Goal: Task Accomplishment & Management: Manage account settings

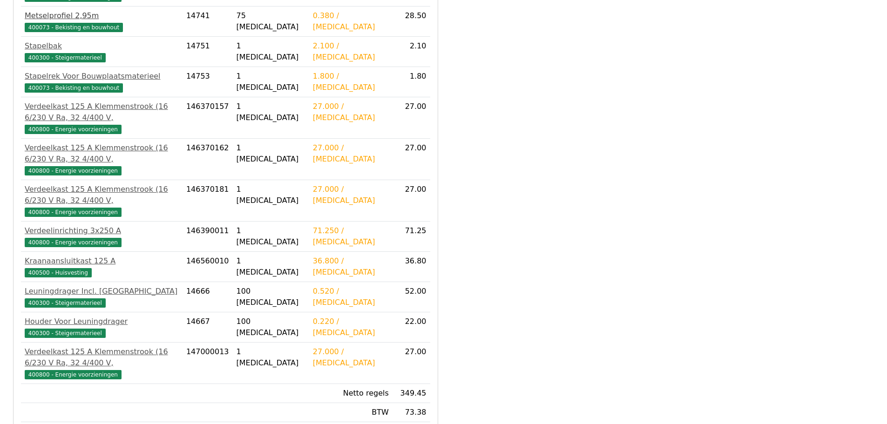
scroll to position [293, 0]
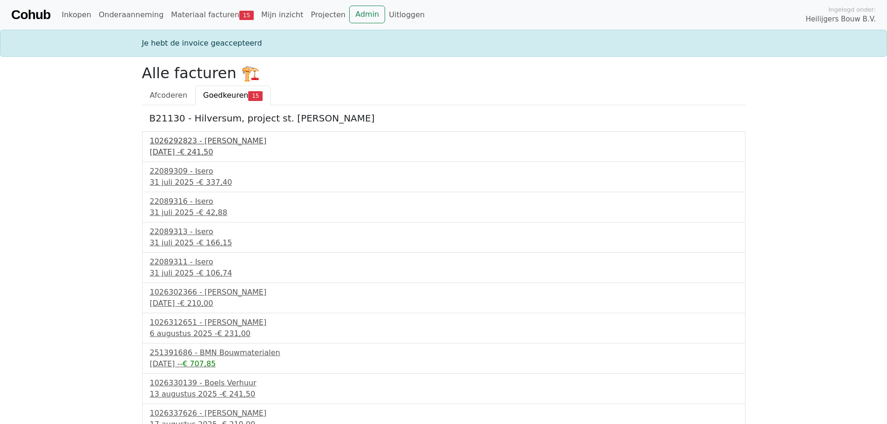
click at [196, 148] on span "€ 241,50" at bounding box center [196, 152] width 33 height 9
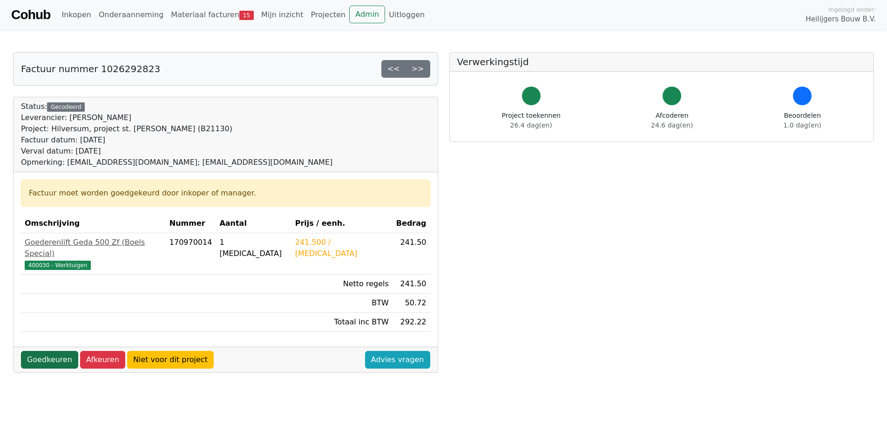
click at [54, 351] on link "Goedkeuren" at bounding box center [49, 360] width 57 height 18
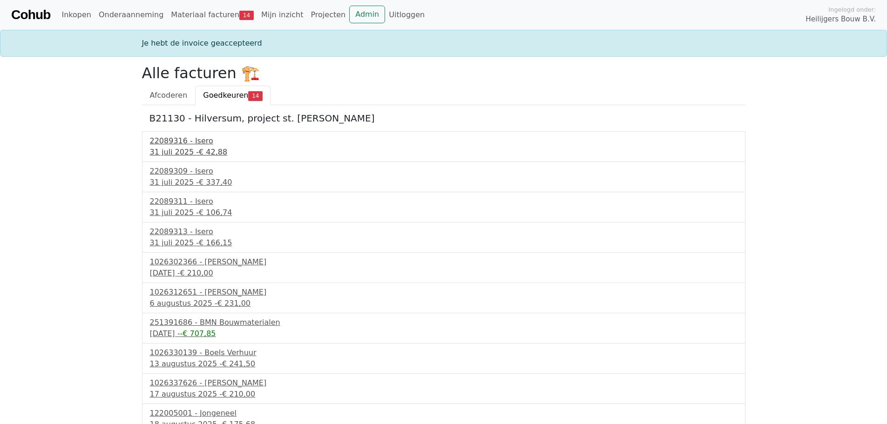
click at [177, 152] on div "31 juli 2025 - € 42,88" at bounding box center [444, 152] width 588 height 11
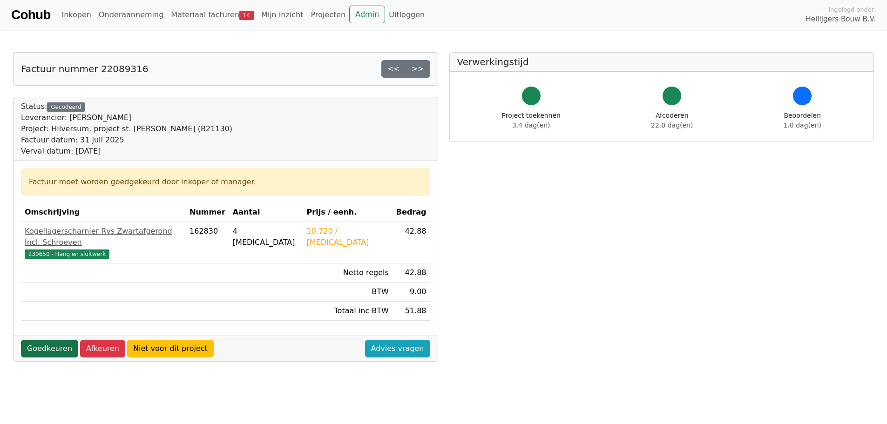
click at [54, 341] on link "Goedkeuren" at bounding box center [49, 349] width 57 height 18
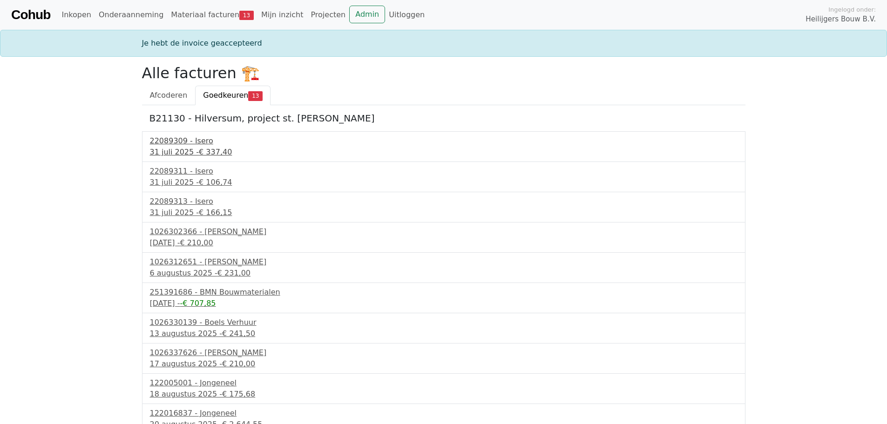
click at [180, 151] on div "[DATE] - € 337,40" at bounding box center [444, 152] width 588 height 11
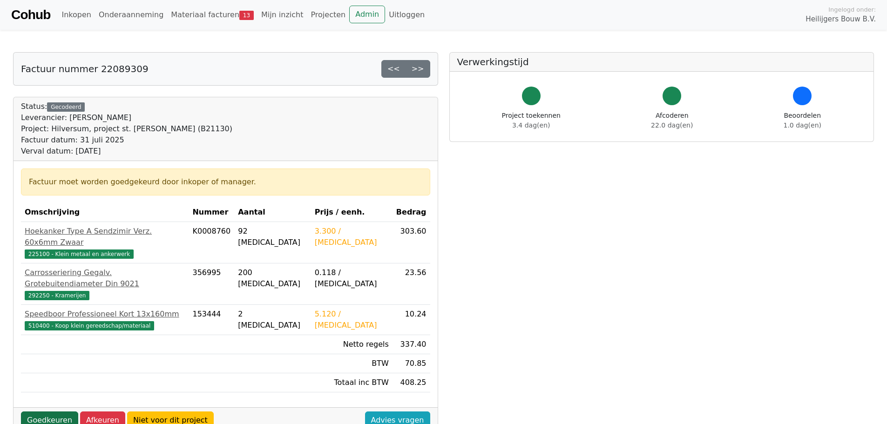
click at [58, 412] on link "Goedkeuren" at bounding box center [49, 421] width 57 height 18
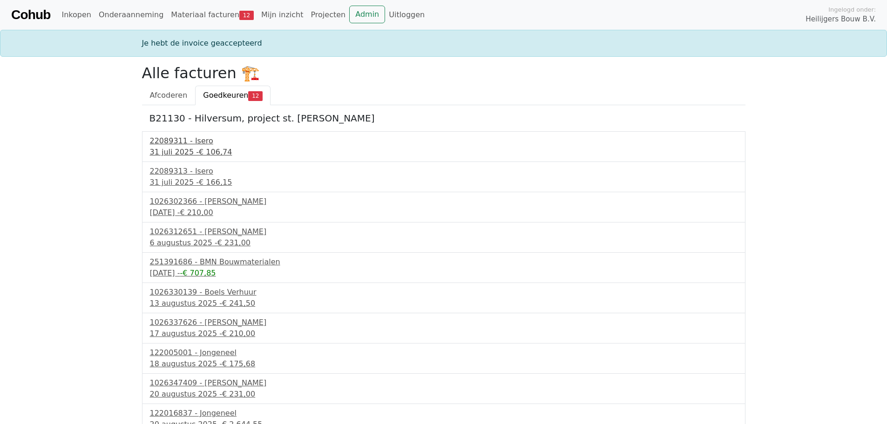
click at [183, 152] on div "31 juli 2025 - € 106,74" at bounding box center [444, 152] width 588 height 11
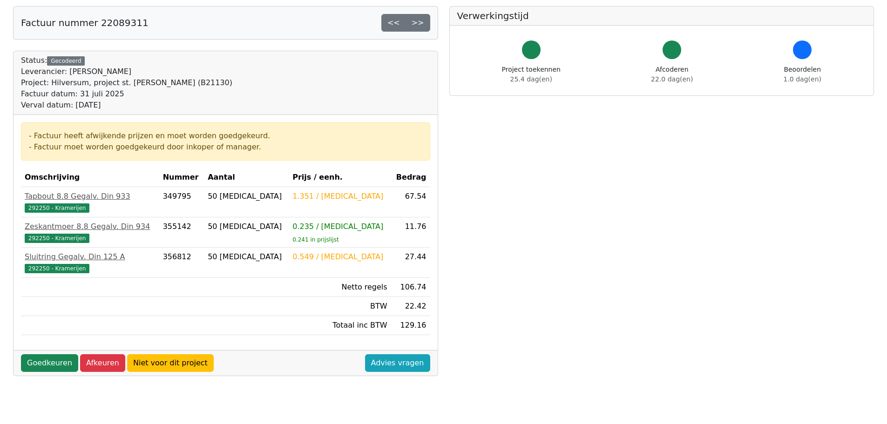
scroll to position [47, 0]
click at [54, 363] on link "Goedkeuren" at bounding box center [49, 363] width 57 height 18
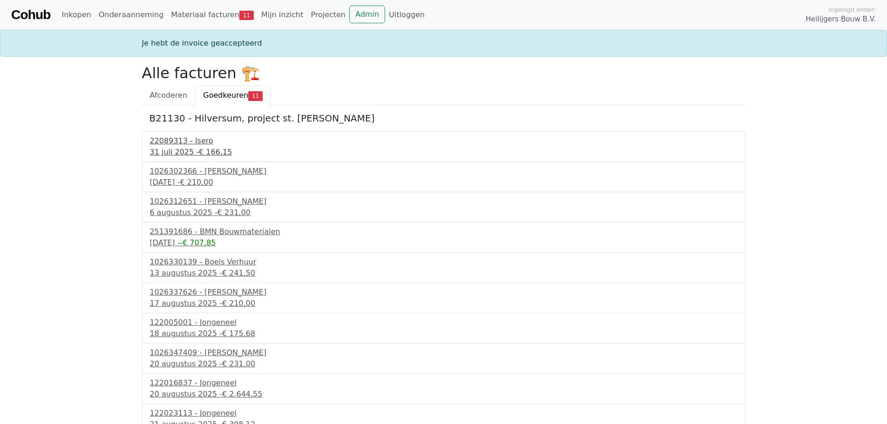
click at [166, 152] on div "[DATE] - € 166,15" at bounding box center [444, 152] width 588 height 11
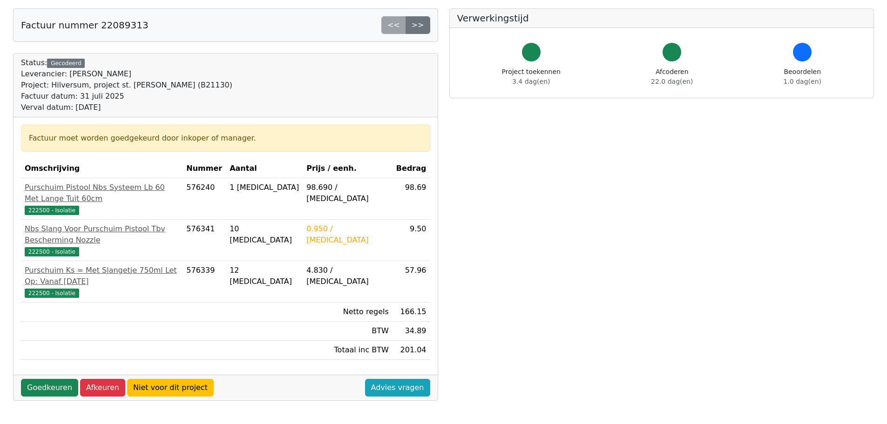
scroll to position [93, 0]
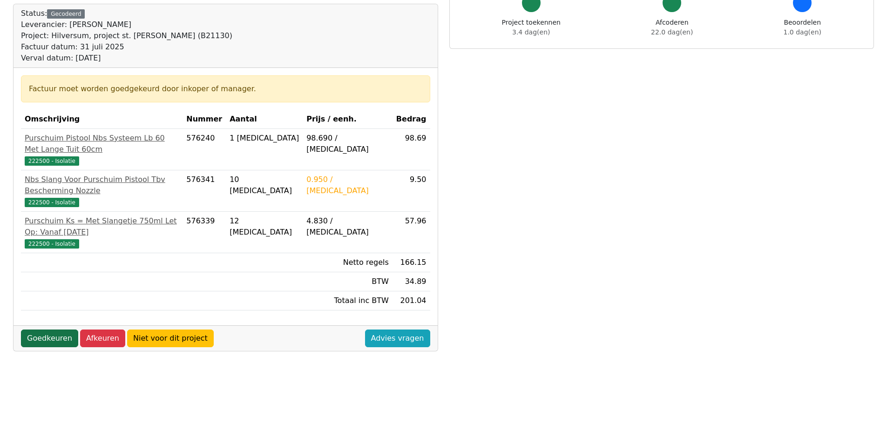
click at [54, 330] on link "Goedkeuren" at bounding box center [49, 339] width 57 height 18
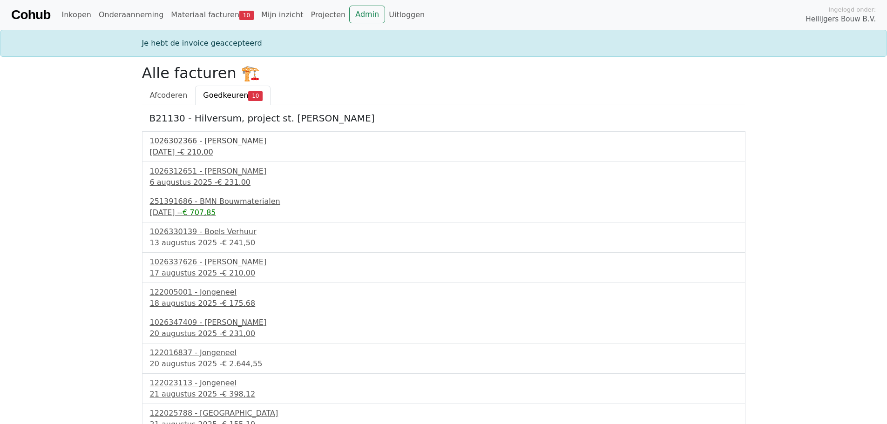
click at [179, 152] on div "3 augustus 2025 - € 210,00" at bounding box center [444, 152] width 588 height 11
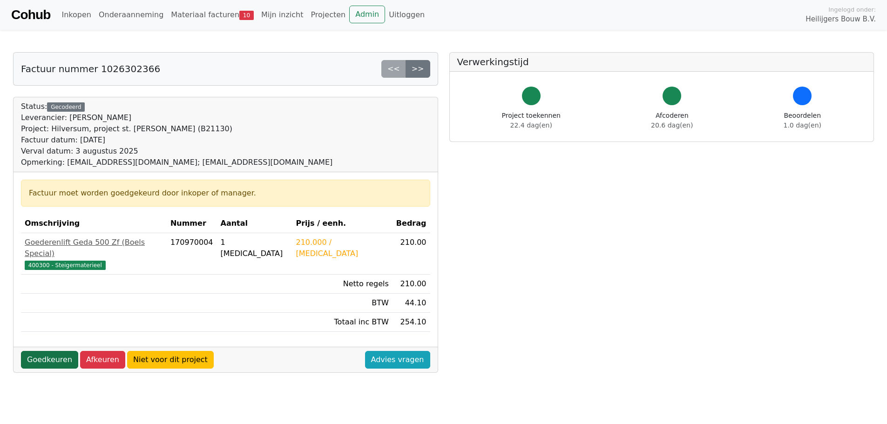
click at [62, 351] on link "Goedkeuren" at bounding box center [49, 360] width 57 height 18
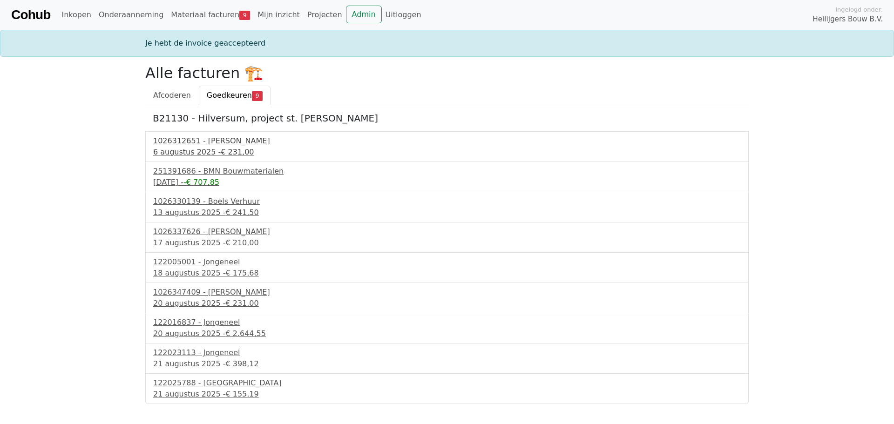
click at [195, 148] on div "6 augustus 2025 - € 231,00" at bounding box center [447, 152] width 588 height 11
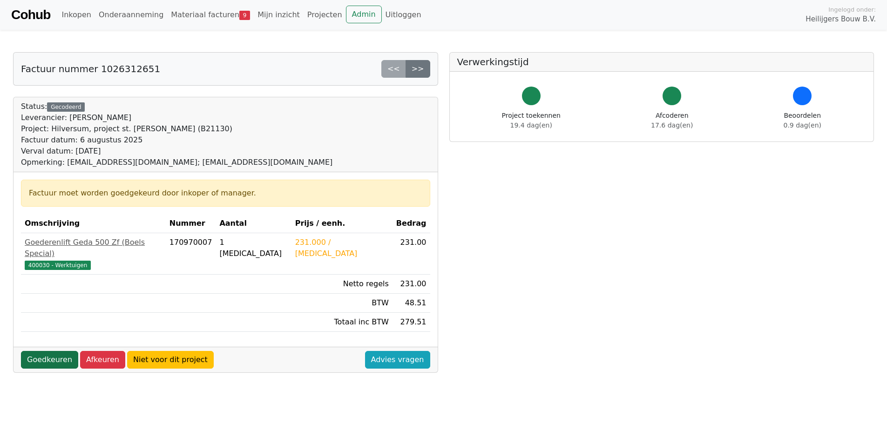
click at [49, 351] on link "Goedkeuren" at bounding box center [49, 360] width 57 height 18
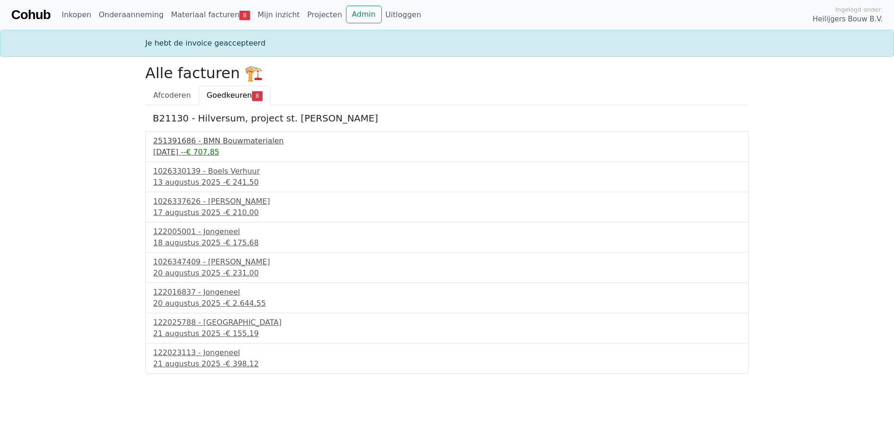
click at [219, 154] on span "-€ 707,85" at bounding box center [201, 152] width 36 height 9
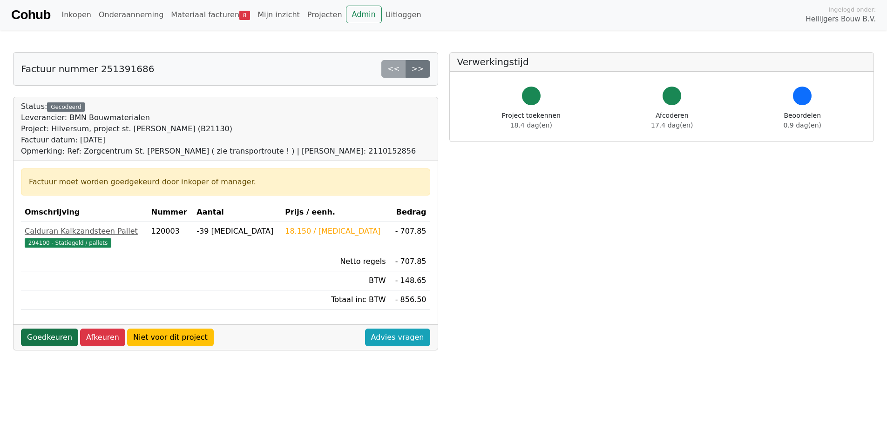
click at [57, 337] on link "Goedkeuren" at bounding box center [49, 338] width 57 height 18
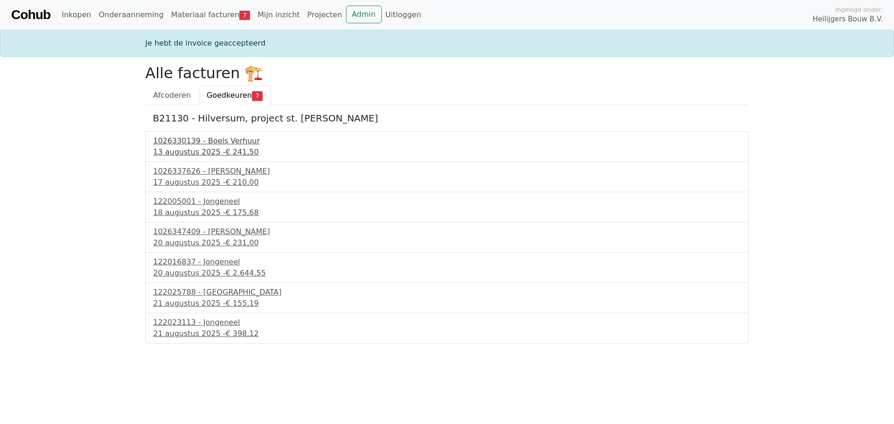
click at [225, 151] on span "€ 241,50" at bounding box center [241, 152] width 33 height 9
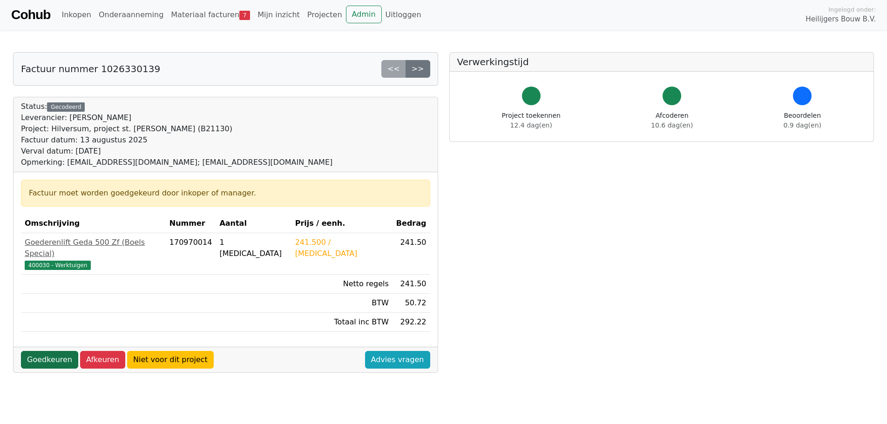
click at [54, 351] on link "Goedkeuren" at bounding box center [49, 360] width 57 height 18
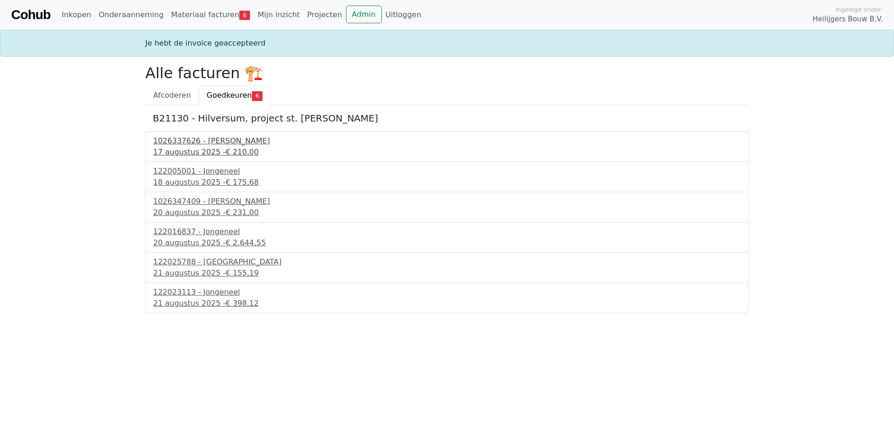
click at [212, 149] on div "17 augustus 2025 - € 210,00" at bounding box center [447, 152] width 588 height 11
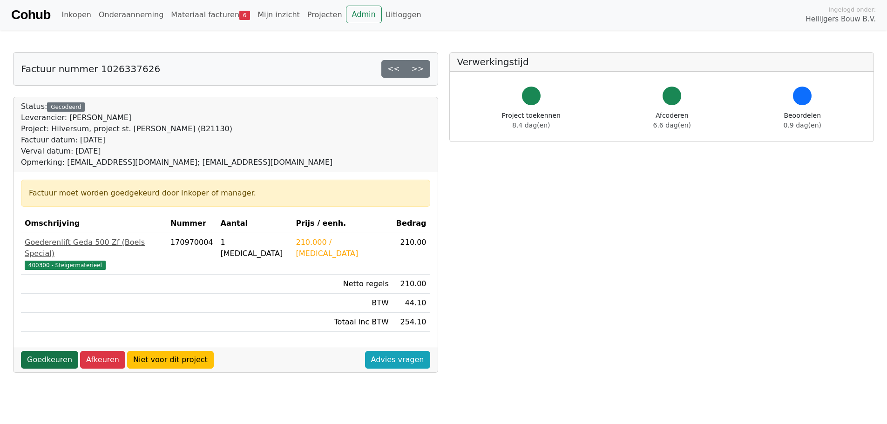
click at [45, 351] on link "Goedkeuren" at bounding box center [49, 360] width 57 height 18
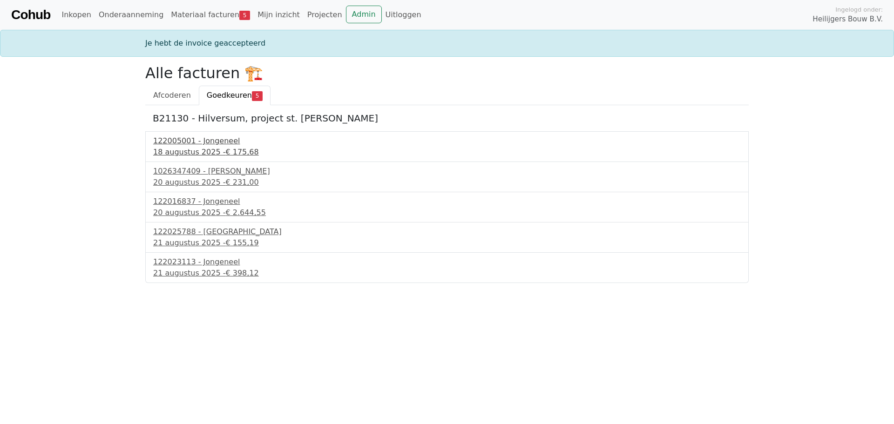
click at [186, 154] on div "[DATE] - € 175,68" at bounding box center [447, 152] width 588 height 11
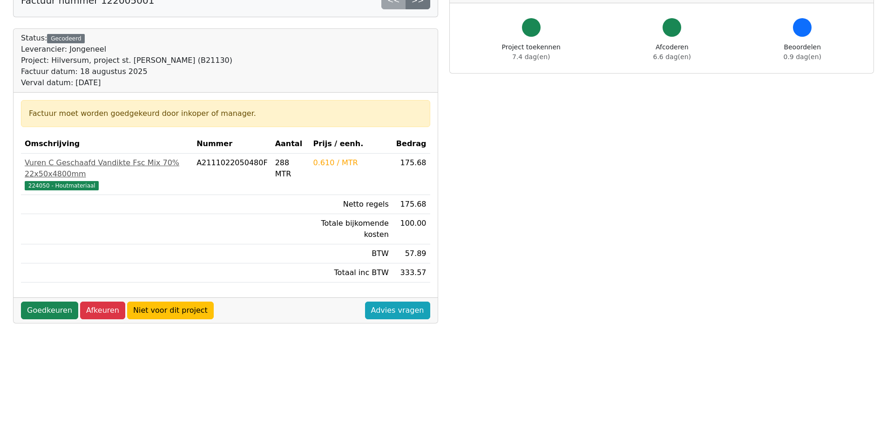
scroll to position [93, 0]
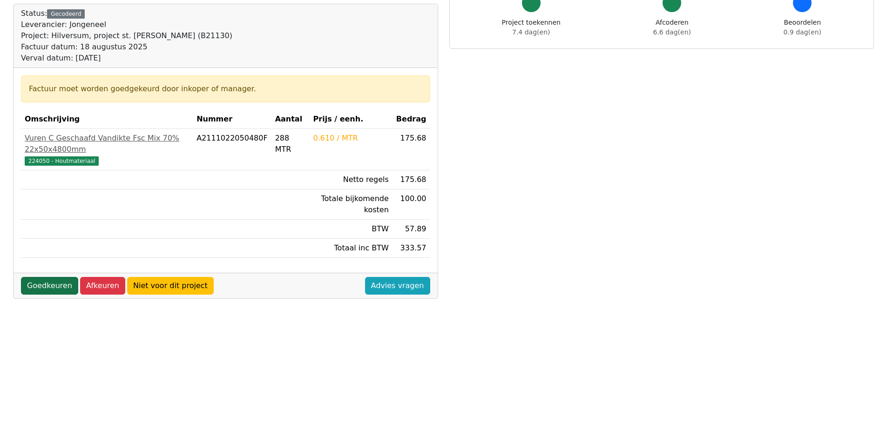
click at [52, 289] on link "Goedkeuren" at bounding box center [49, 286] width 57 height 18
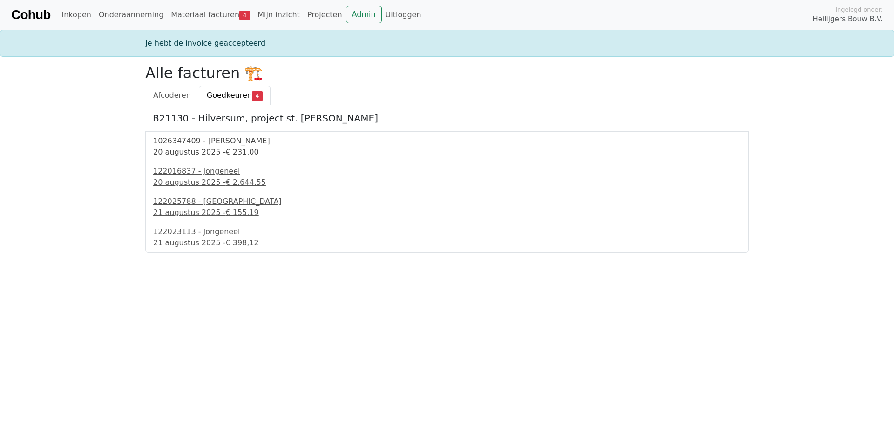
click at [194, 152] on div "20 augustus 2025 - € 231,00" at bounding box center [447, 152] width 588 height 11
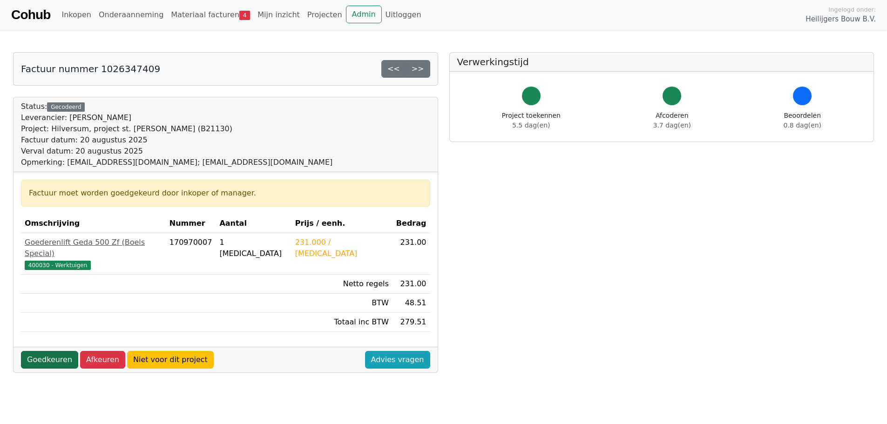
drag, startPoint x: 50, startPoint y: 348, endPoint x: 279, endPoint y: 285, distance: 237.7
click at [50, 351] on link "Goedkeuren" at bounding box center [49, 360] width 57 height 18
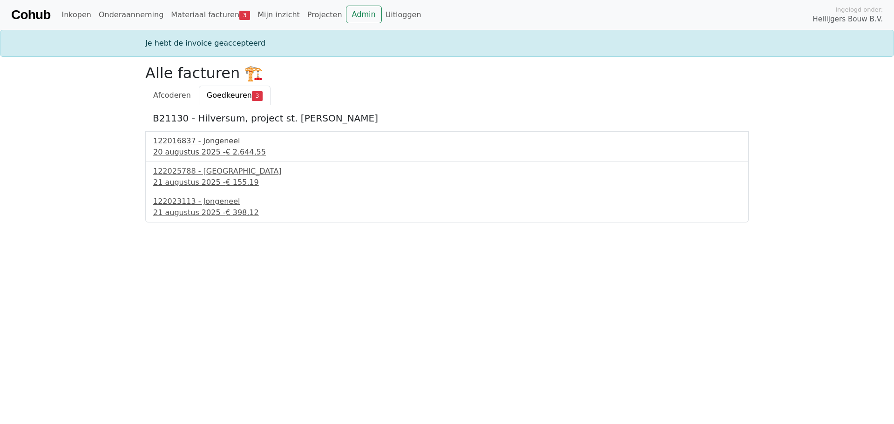
click at [184, 155] on div "[DATE] - € 2.644,55" at bounding box center [447, 152] width 588 height 11
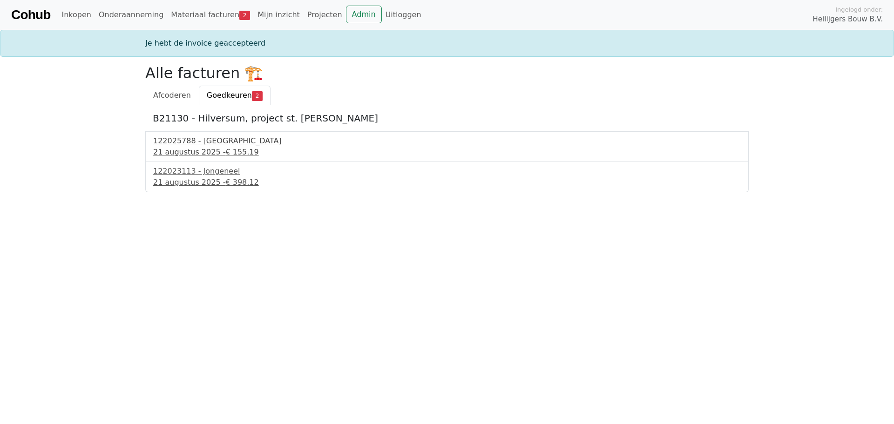
click at [194, 151] on div "21 augustus 2025 - € 155,19" at bounding box center [447, 152] width 588 height 11
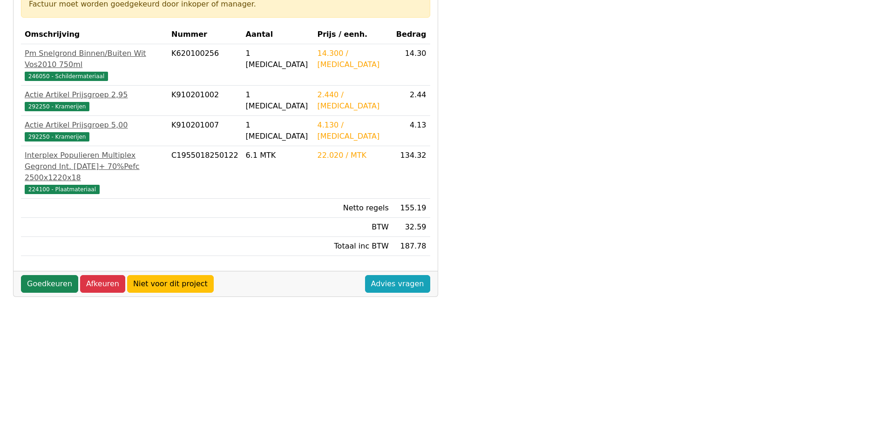
scroll to position [186, 0]
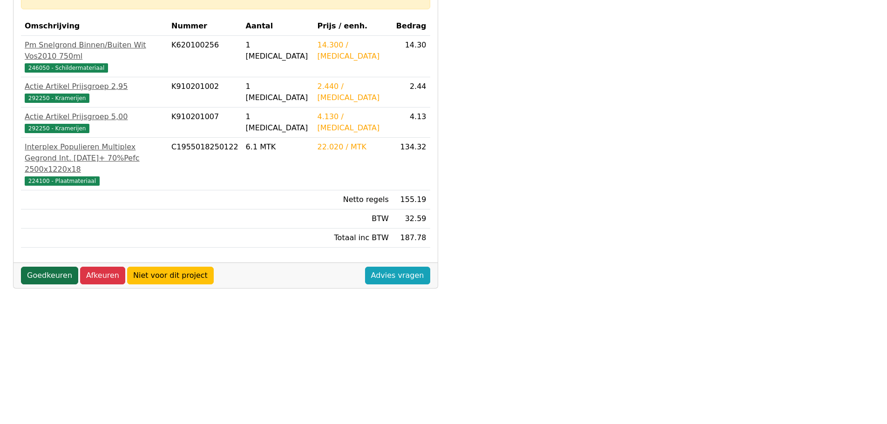
click at [48, 267] on link "Goedkeuren" at bounding box center [49, 276] width 57 height 18
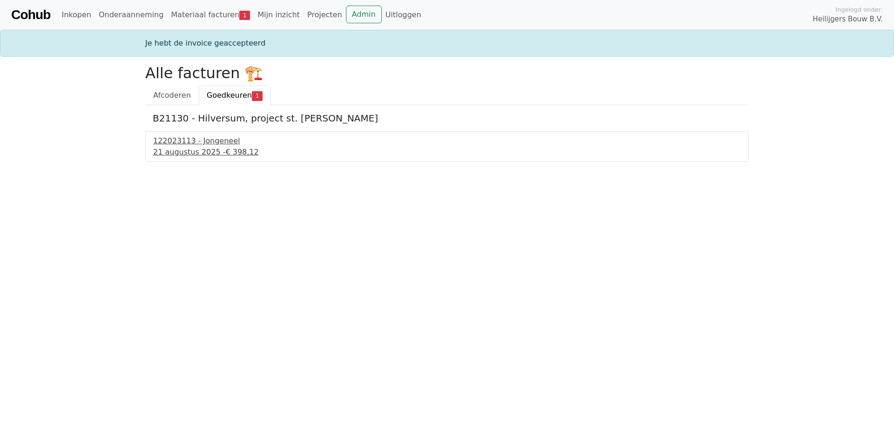
click at [204, 152] on div "[DATE] - € 398,12" at bounding box center [447, 152] width 588 height 11
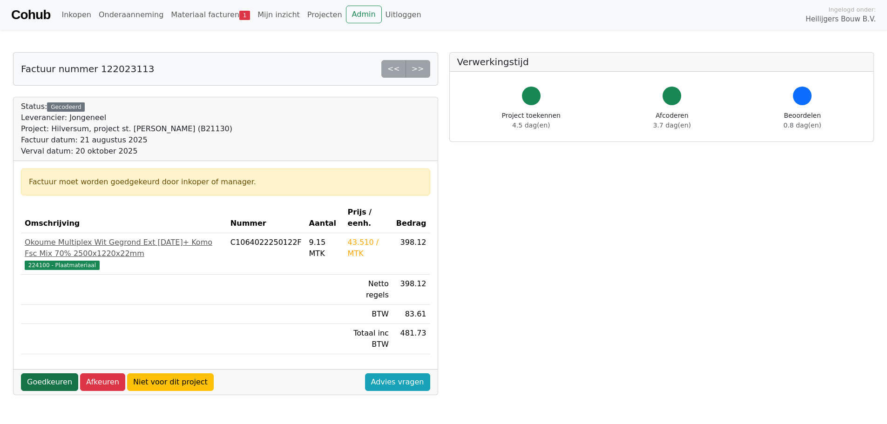
click at [47, 373] on link "Goedkeuren" at bounding box center [49, 382] width 57 height 18
